Goal: Task Accomplishment & Management: Manage account settings

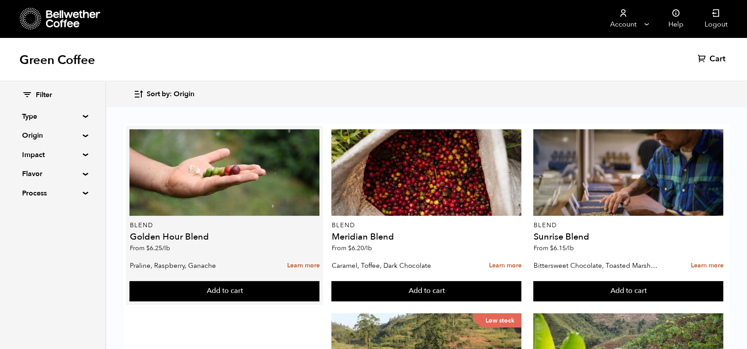
scroll to position [48, 0]
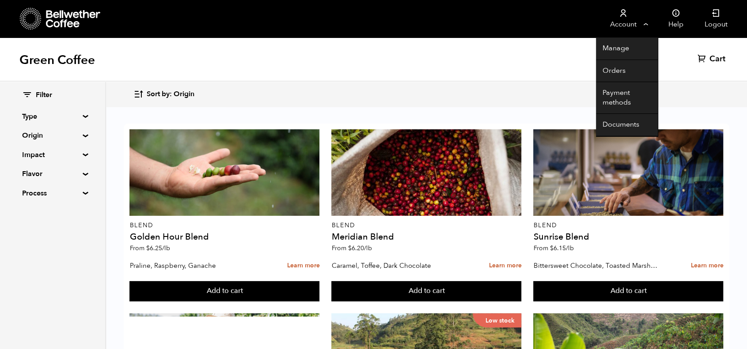
click at [640, 27] on link "Account" at bounding box center [623, 19] width 54 height 38
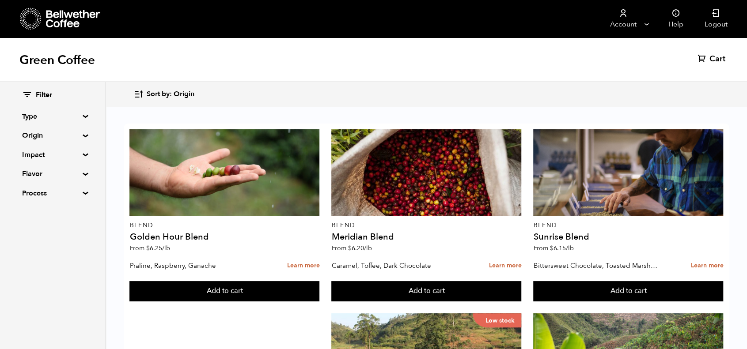
scroll to position [479, 0]
